Goal: Task Accomplishment & Management: Manage account settings

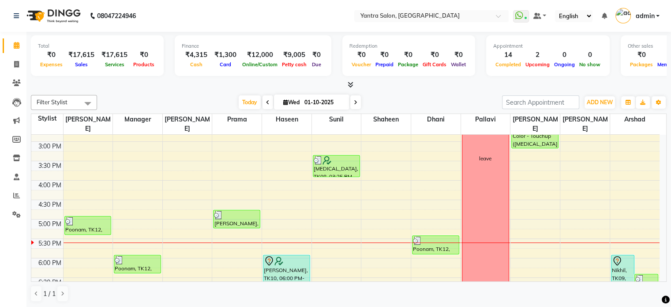
scroll to position [309, 0]
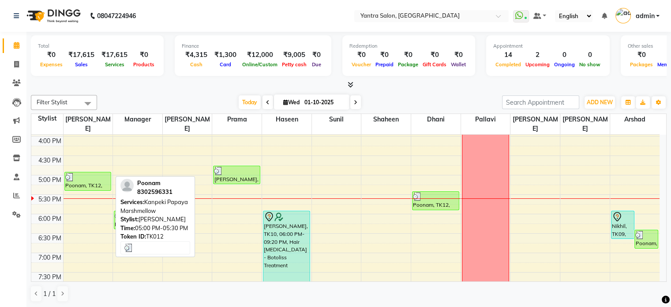
click at [85, 172] on div "Poonam, TK12, 05:00 PM-05:30 PM, Kanpeki Papaya Marshmellow" at bounding box center [88, 181] width 46 height 18
select select "3"
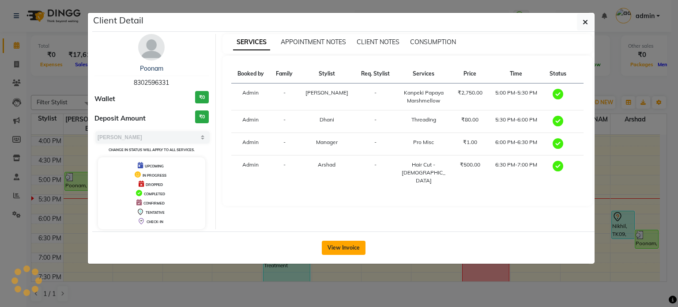
click at [352, 245] on button "View Invoice" at bounding box center [344, 248] width 44 height 14
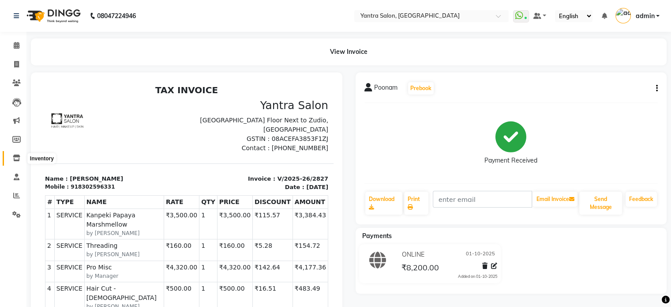
click at [16, 159] on icon at bounding box center [17, 158] width 8 height 7
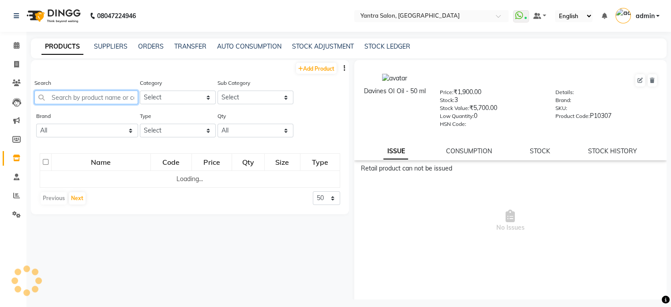
click at [109, 100] on input "text" at bounding box center [86, 98] width 104 height 14
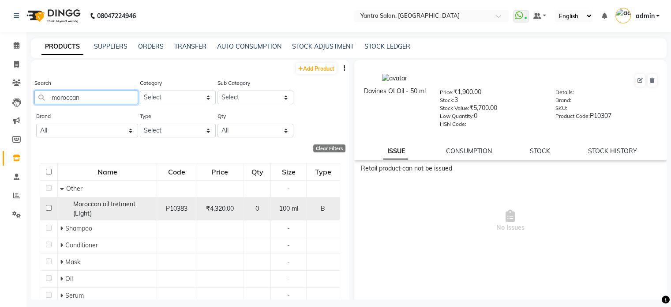
scroll to position [44, 0]
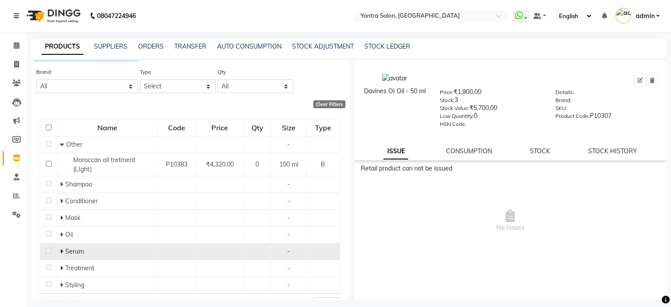
type input "moroccan"
click at [60, 254] on icon at bounding box center [61, 251] width 3 height 6
click at [63, 249] on icon at bounding box center [62, 251] width 4 height 6
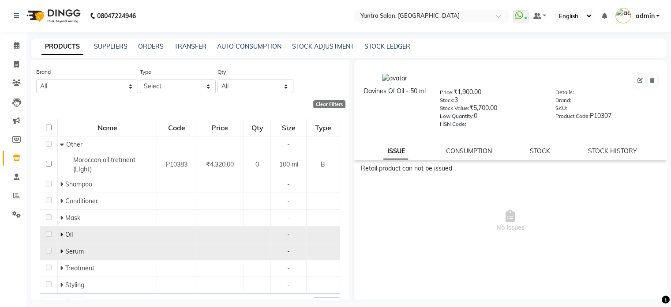
click at [62, 238] on icon at bounding box center [61, 234] width 3 height 6
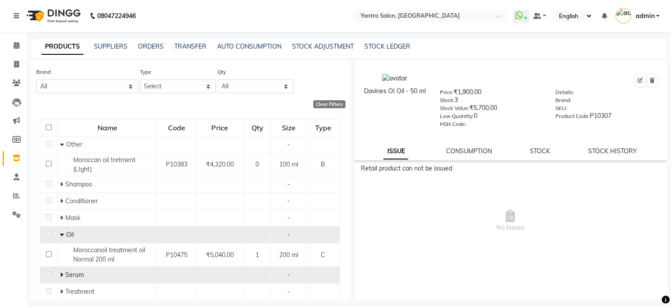
click at [62, 237] on icon at bounding box center [62, 234] width 4 height 6
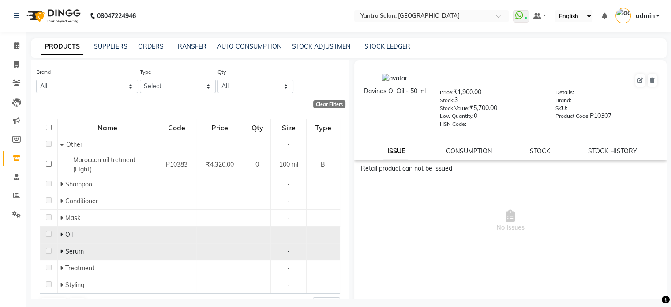
click at [62, 249] on icon at bounding box center [61, 251] width 3 height 6
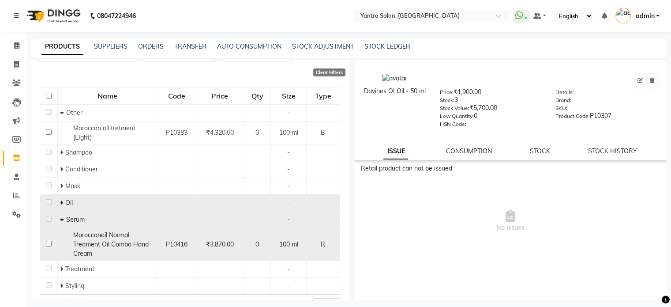
scroll to position [88, 0]
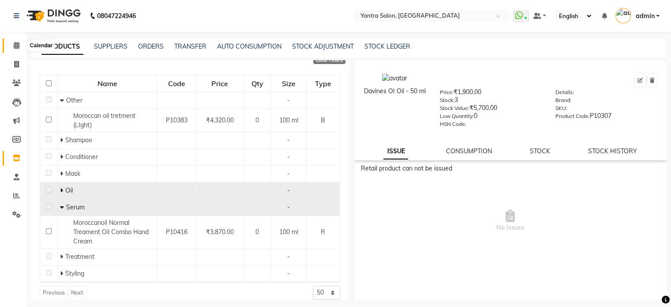
click at [17, 45] on icon at bounding box center [17, 45] width 6 height 7
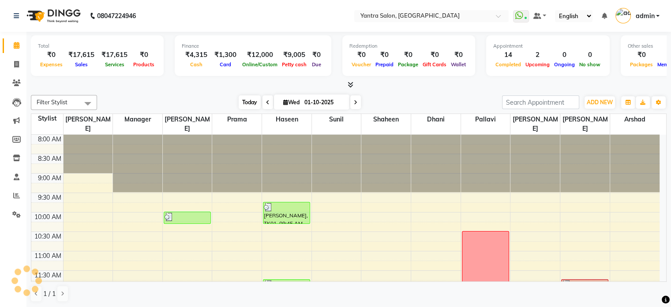
click at [239, 104] on span "Today" at bounding box center [250, 102] width 22 height 14
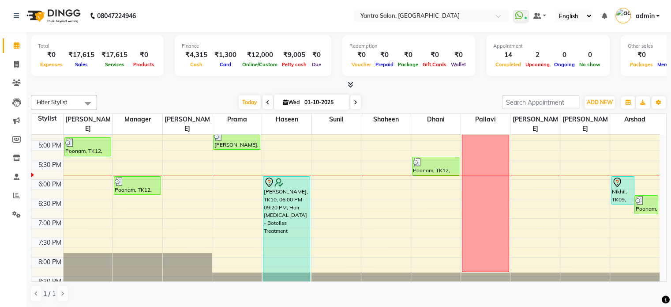
click at [395, 99] on div "[DATE] [DATE]" at bounding box center [300, 102] width 396 height 13
click at [244, 96] on span "Today" at bounding box center [250, 102] width 22 height 14
click at [237, 95] on div "Filter Stylist Select All [PERSON_NAME] Dhani Haseen [PERSON_NAME] Manager Pall…" at bounding box center [349, 102] width 636 height 15
click at [242, 98] on span "Today" at bounding box center [250, 102] width 22 height 14
click at [251, 101] on span "Today" at bounding box center [250, 102] width 22 height 14
